Goal: Task Accomplishment & Management: Manage account settings

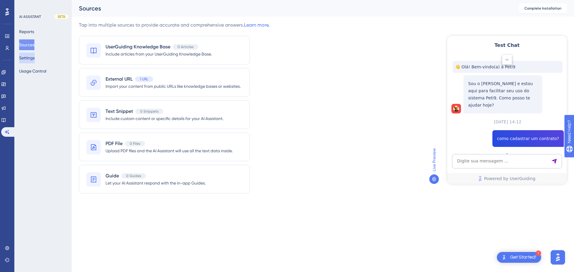
click at [31, 57] on button "Settings" at bounding box center [27, 58] width 16 height 11
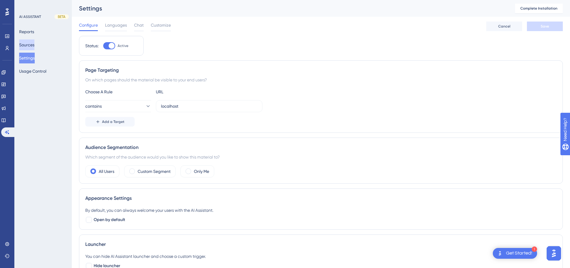
click at [30, 45] on button "Sources" at bounding box center [26, 44] width 15 height 11
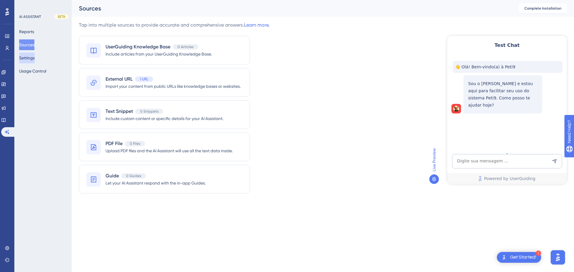
click at [30, 58] on button "Settings" at bounding box center [27, 58] width 16 height 11
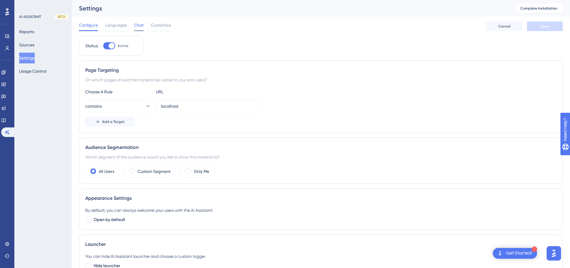
click at [140, 24] on span "Chat" at bounding box center [139, 25] width 10 height 7
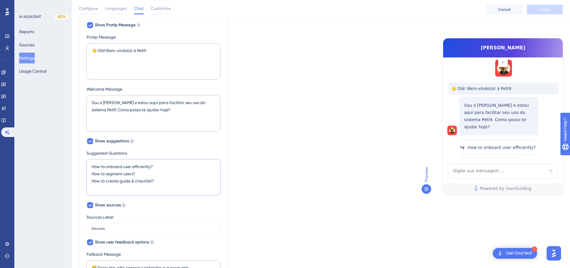
scroll to position [48, 0]
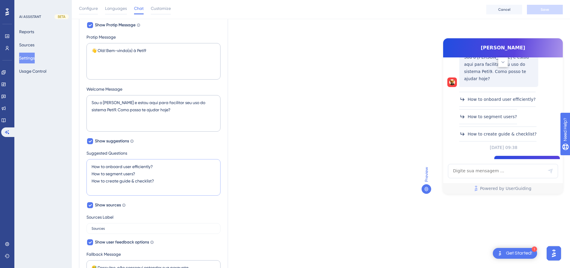
drag, startPoint x: 159, startPoint y: 181, endPoint x: 86, endPoint y: 165, distance: 73.9
click at [86, 165] on textarea "How to onboard user efficiently? How to segment users? How to create guide & ch…" at bounding box center [153, 177] width 134 height 36
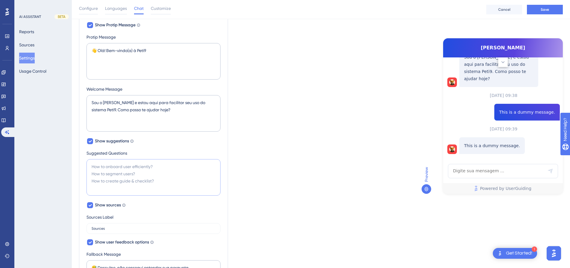
type textarea "How to onboard user efficiently? How to segment users? How to create guide & ch…"
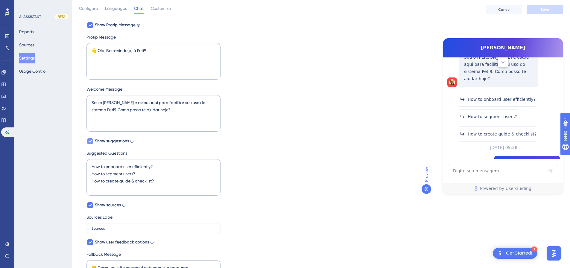
click at [89, 143] on icon at bounding box center [90, 141] width 4 height 5
checkbox input "false"
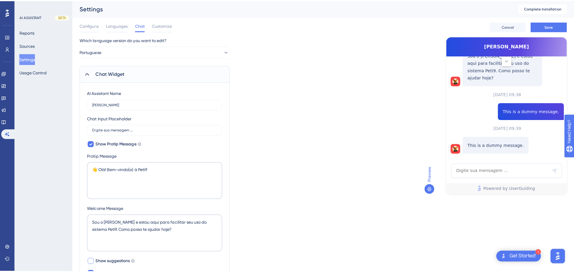
scroll to position [0, 0]
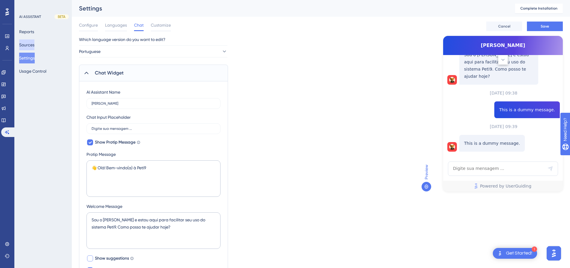
click at [34, 42] on button "Sources" at bounding box center [26, 44] width 15 height 11
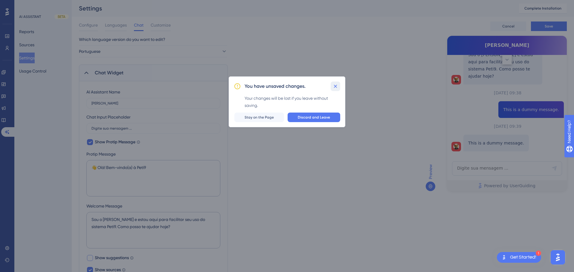
click at [337, 85] on icon at bounding box center [335, 86] width 3 height 3
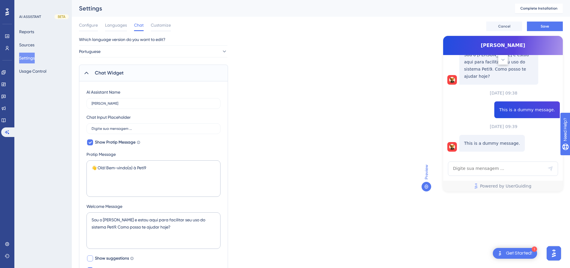
click at [538, 21] on div "Configure Languages Chat Customize Cancel Save" at bounding box center [321, 26] width 484 height 19
click at [538, 25] on button "Save" at bounding box center [545, 27] width 36 height 10
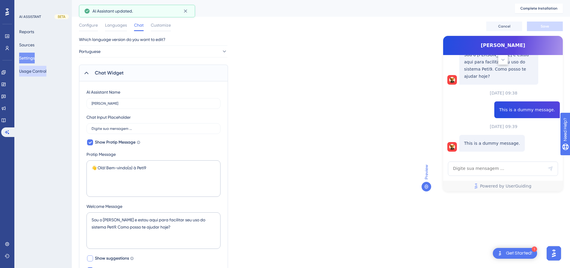
click at [26, 69] on button "Usage Control" at bounding box center [32, 71] width 27 height 11
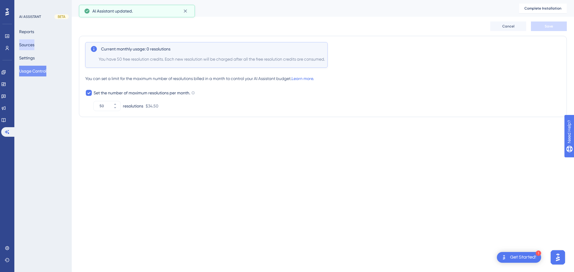
click at [28, 45] on button "Sources" at bounding box center [26, 44] width 15 height 11
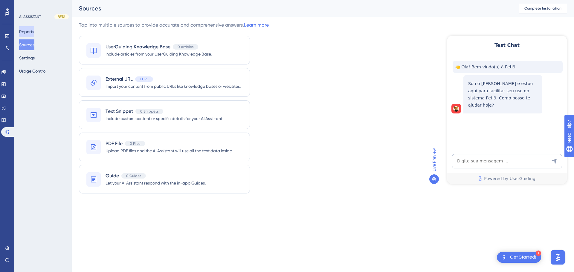
click at [31, 35] on button "Reports" at bounding box center [26, 31] width 15 height 11
